Goal: Transaction & Acquisition: Purchase product/service

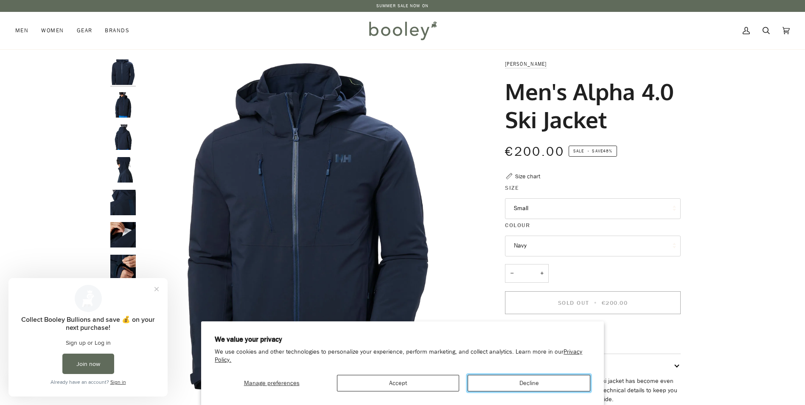
click at [508, 383] on button "Decline" at bounding box center [528, 383] width 122 height 17
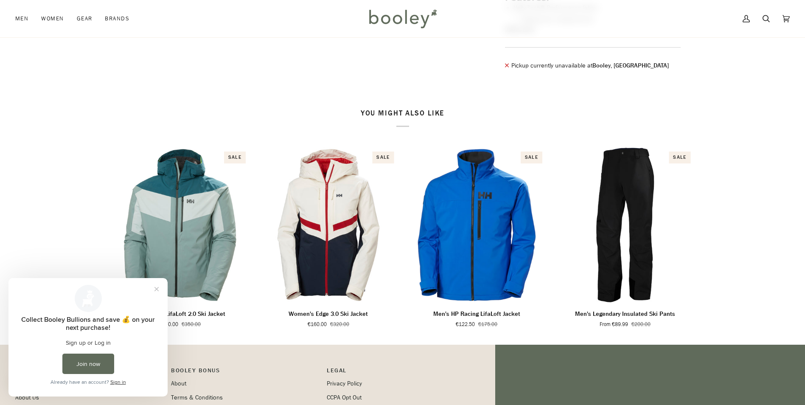
scroll to position [424, 0]
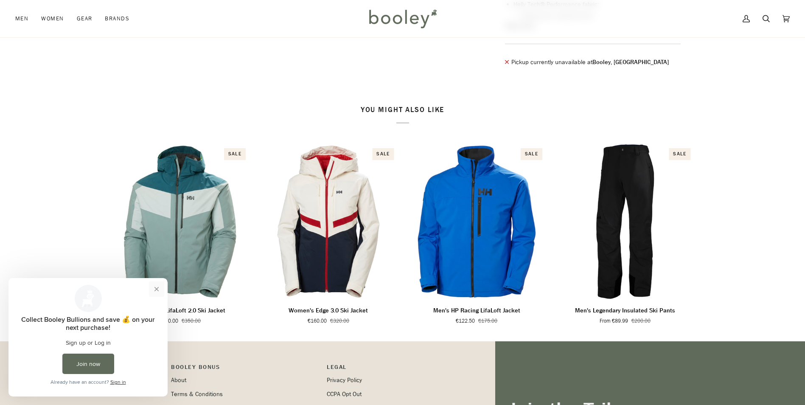
click at [159, 289] on button "Close prompt" at bounding box center [156, 288] width 15 height 15
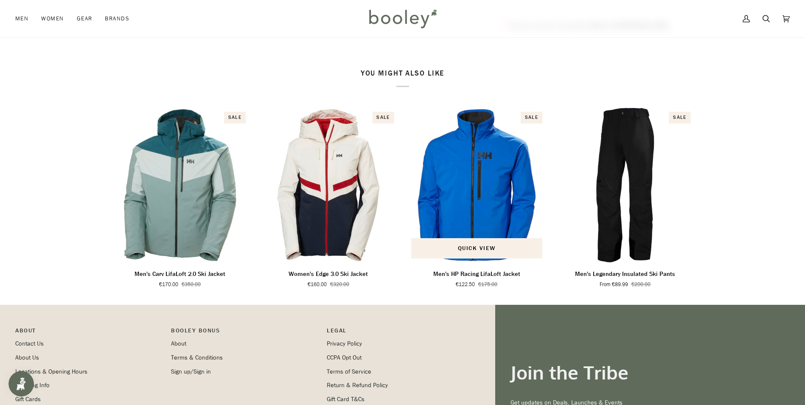
scroll to position [551, 0]
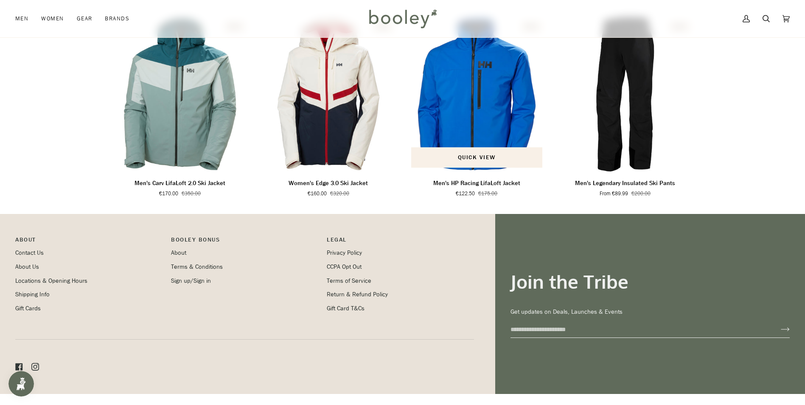
click at [472, 188] on p "Men's HP Racing LifaLoft Jacket" at bounding box center [476, 183] width 87 height 9
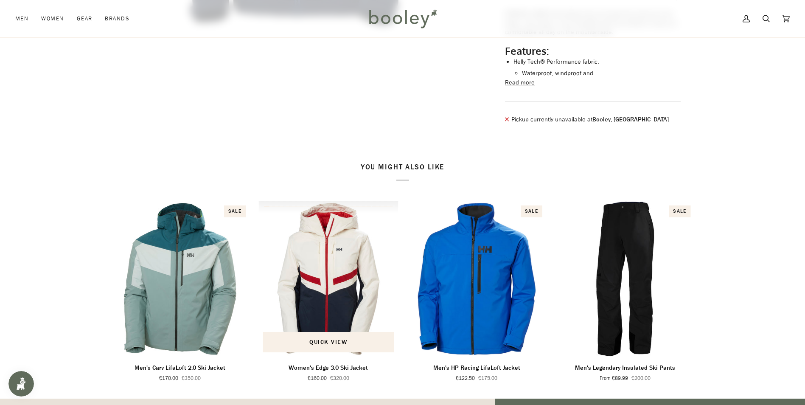
scroll to position [382, 0]
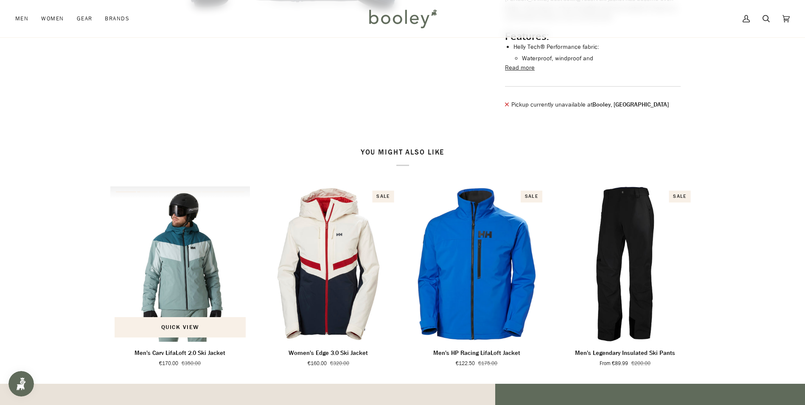
click at [179, 317] on img "Men's Carv LifaLoft 2.0 Ski Jacket" at bounding box center [180, 263] width 140 height 155
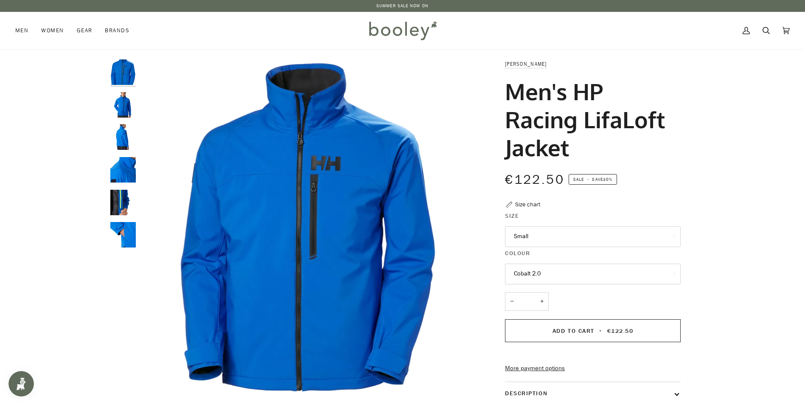
click at [521, 274] on button "Cobalt 2.0" at bounding box center [593, 273] width 176 height 21
click at [415, 251] on img "Helly Hansen Men's HP Racing Lifaloft Jacket Cobalt 2.0 - Booley Galway" at bounding box center [307, 226] width 335 height 335
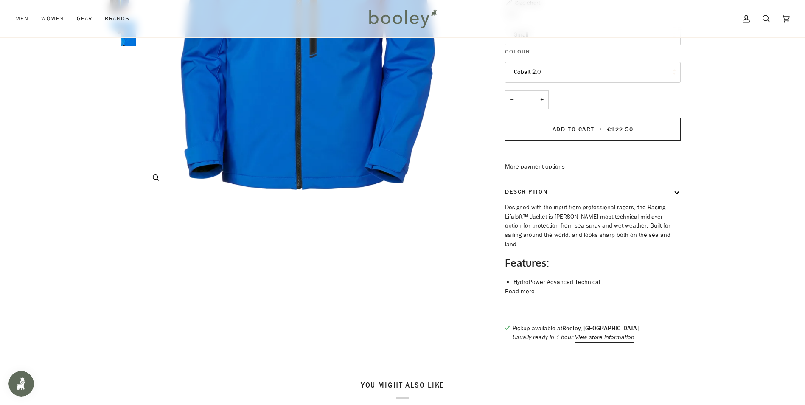
scroll to position [212, 0]
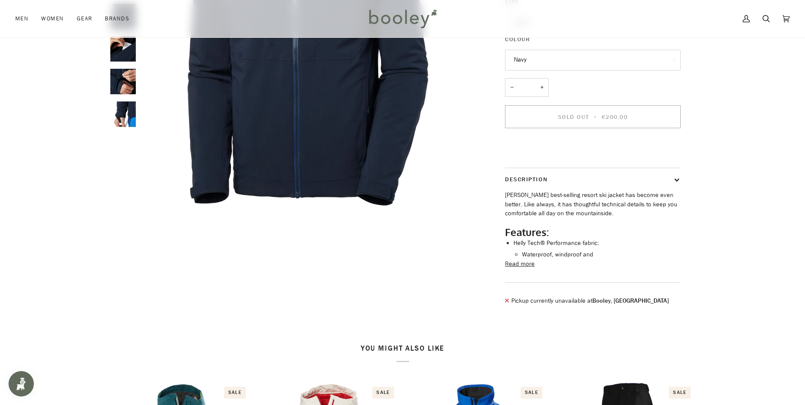
scroll to position [170, 0]
